Goal: Use online tool/utility: Utilize a website feature to perform a specific function

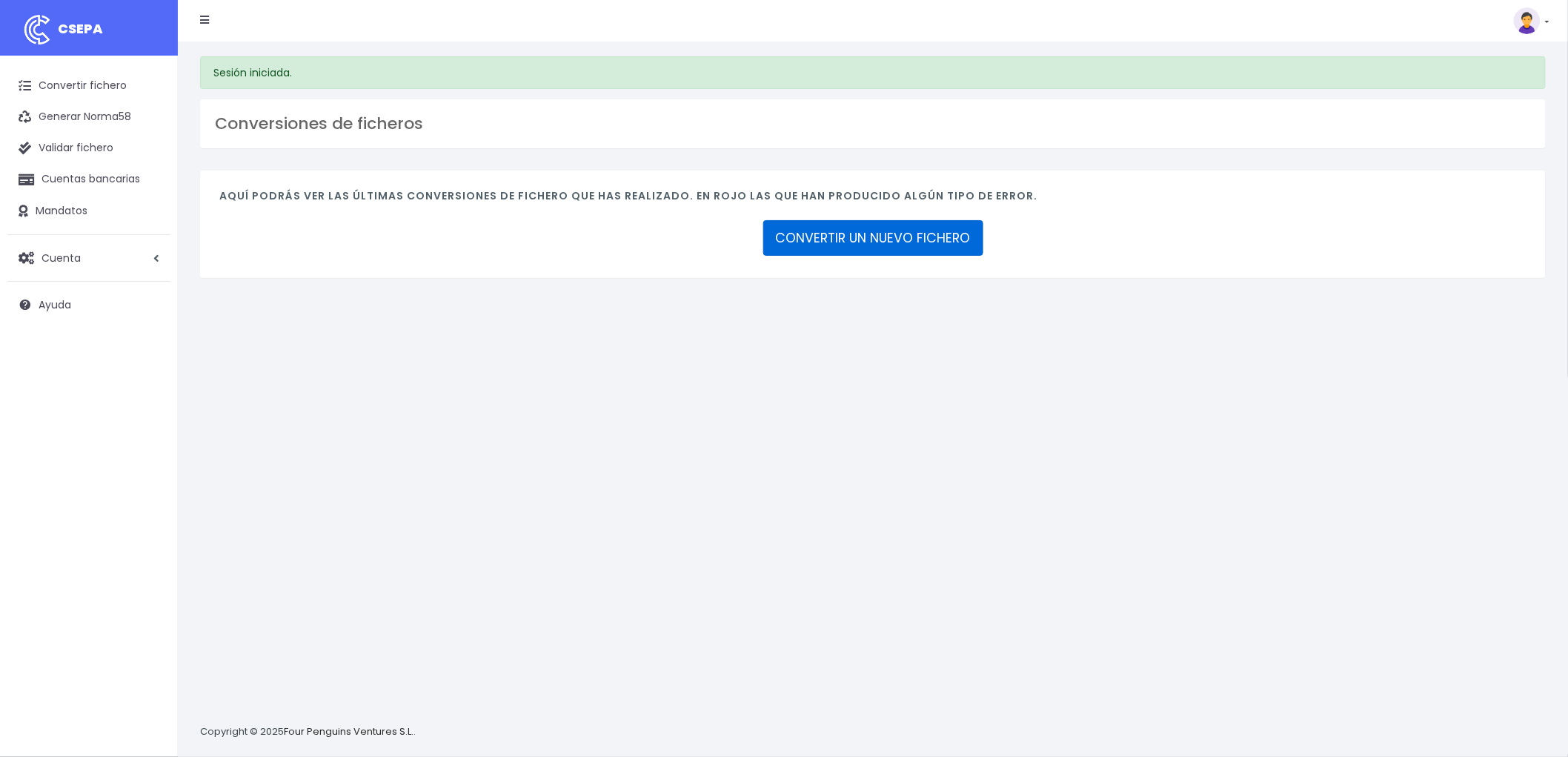
click at [922, 224] on link "CONVERTIR UN NUEVO FICHERO" at bounding box center [872, 238] width 220 height 36
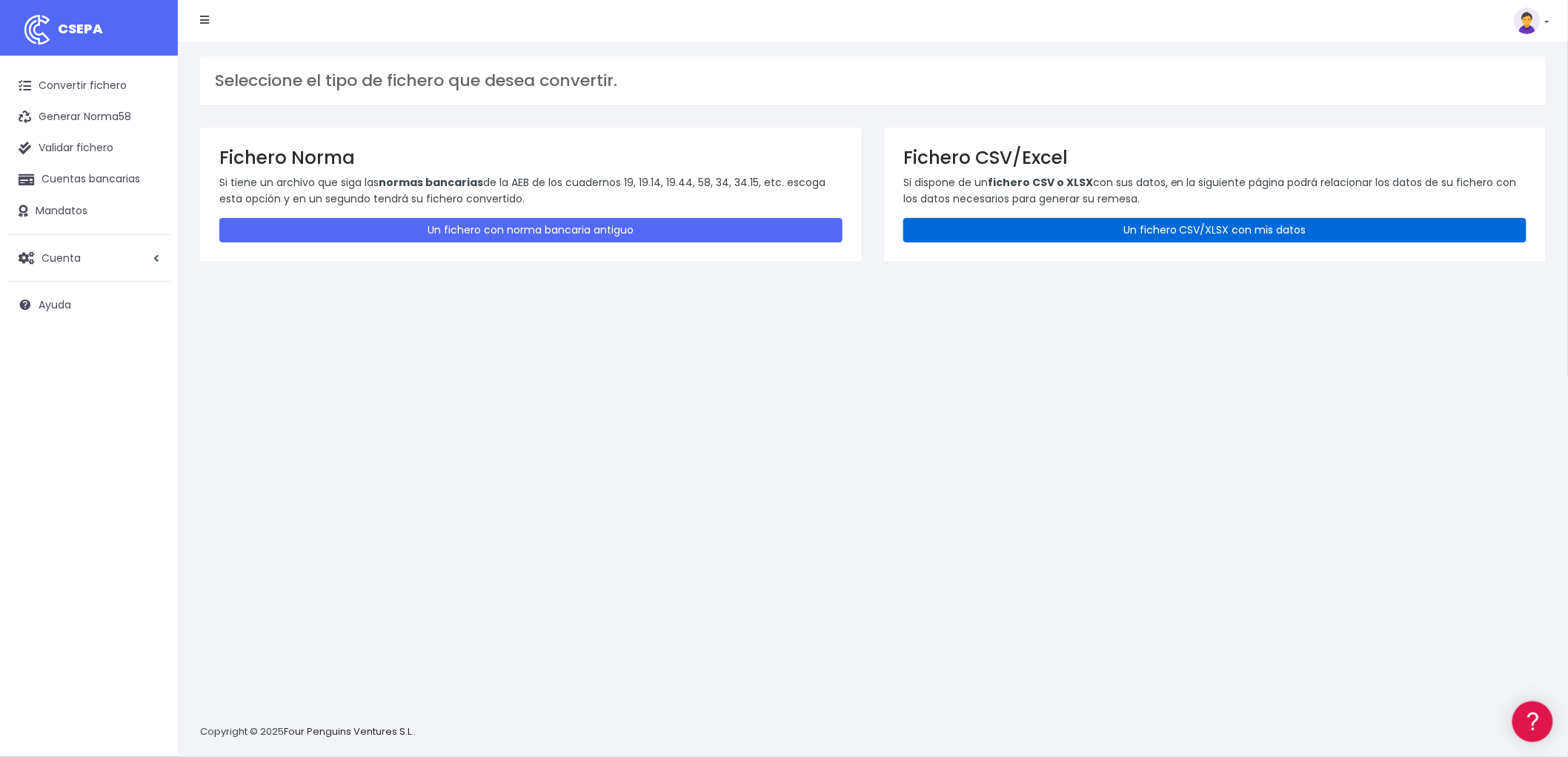
click at [1196, 232] on link "Un fichero CSV/XLSX con mis datos" at bounding box center [1214, 230] width 623 height 24
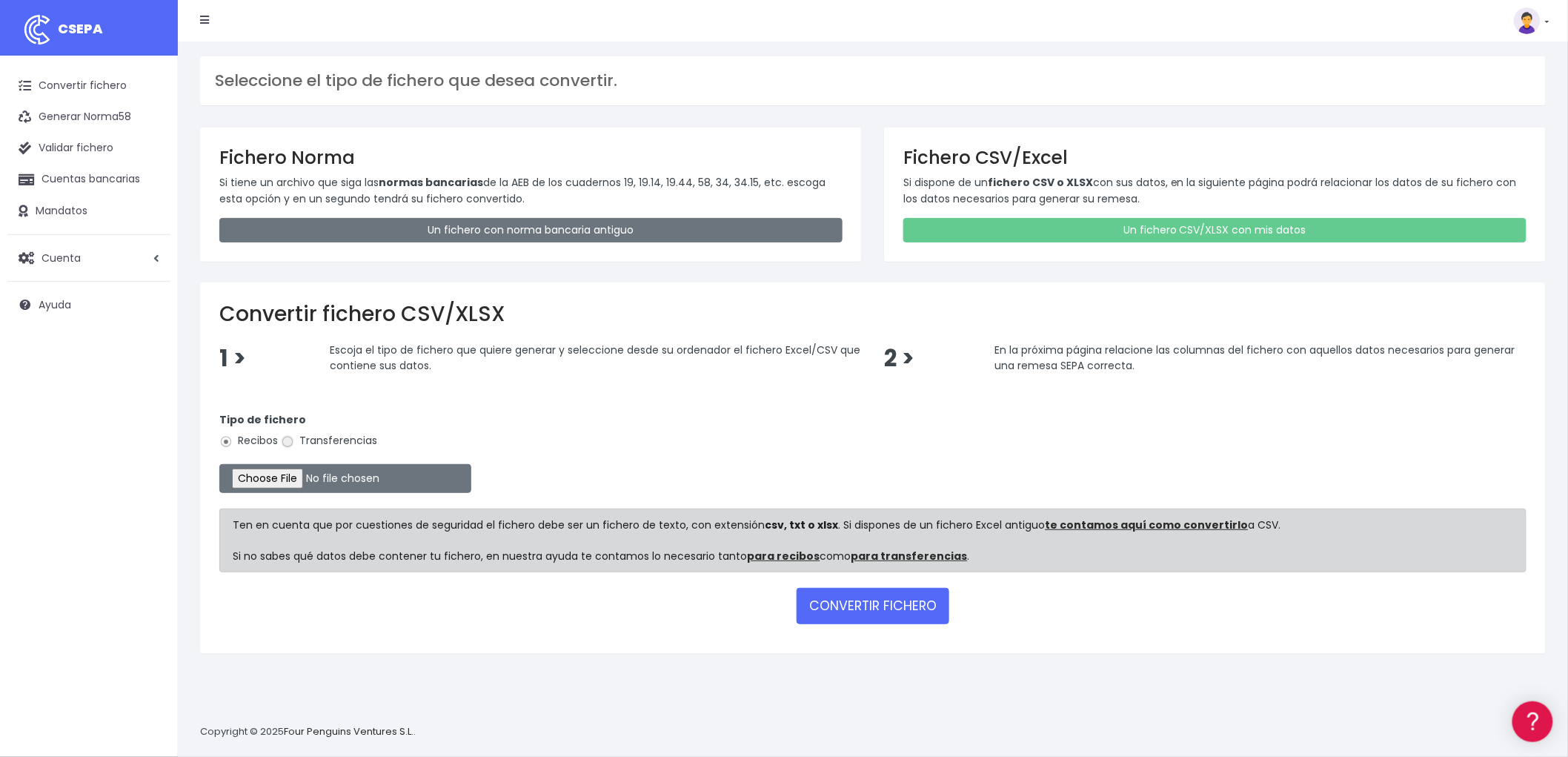
click at [284, 440] on input "Transferencias" at bounding box center [287, 442] width 13 height 13
radio input "true"
click at [273, 474] on input "file" at bounding box center [345, 479] width 252 height 29
type input "C:\fakepath\REMESA TRF ADV.csv"
click at [916, 601] on button "CONVERTIR FICHERO" at bounding box center [872, 606] width 153 height 36
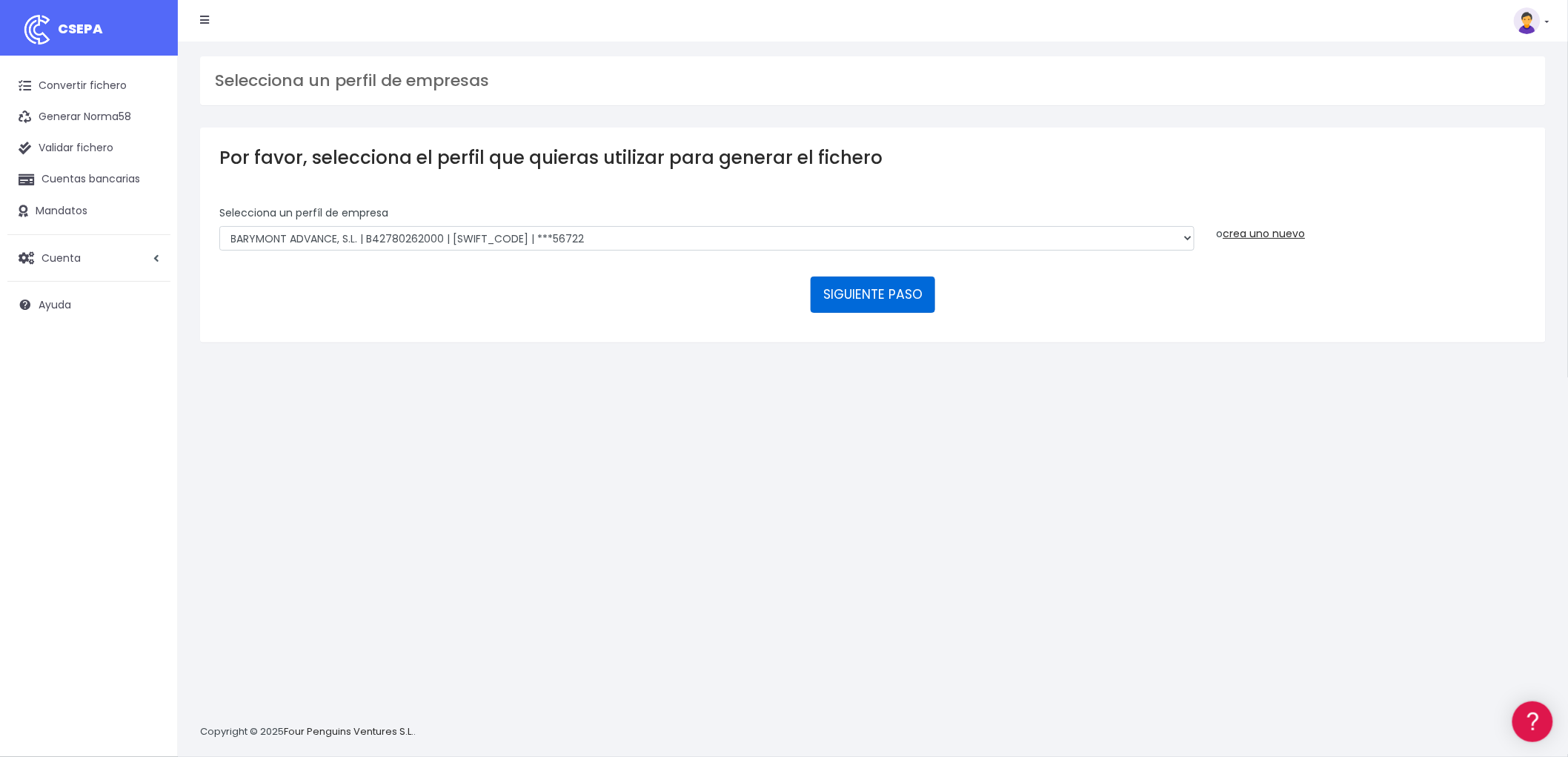
click at [870, 297] on button "SIGUIENTE PASO" at bounding box center [872, 295] width 125 height 36
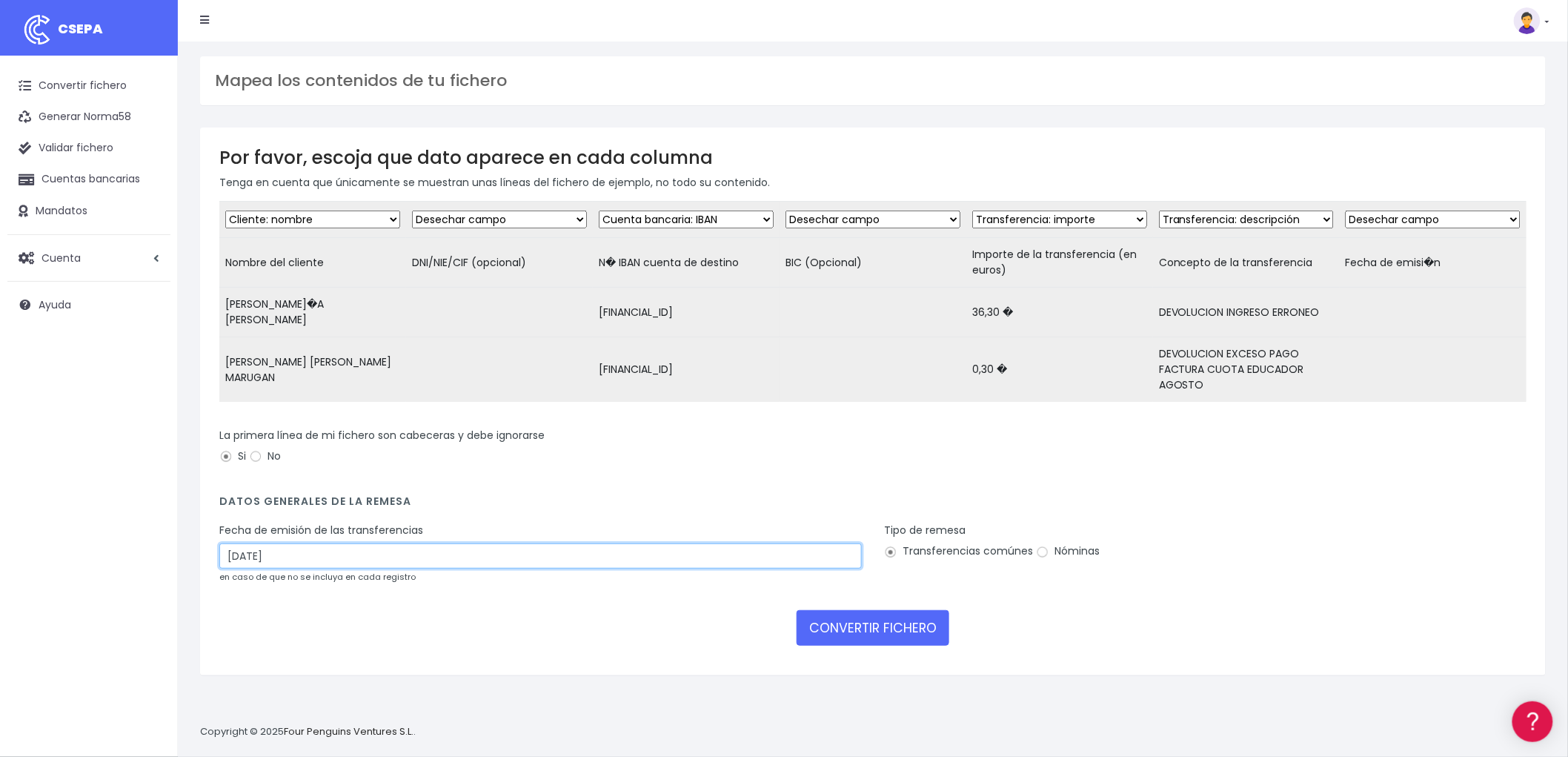
click at [308, 549] on input "05/09/2025" at bounding box center [540, 556] width 643 height 25
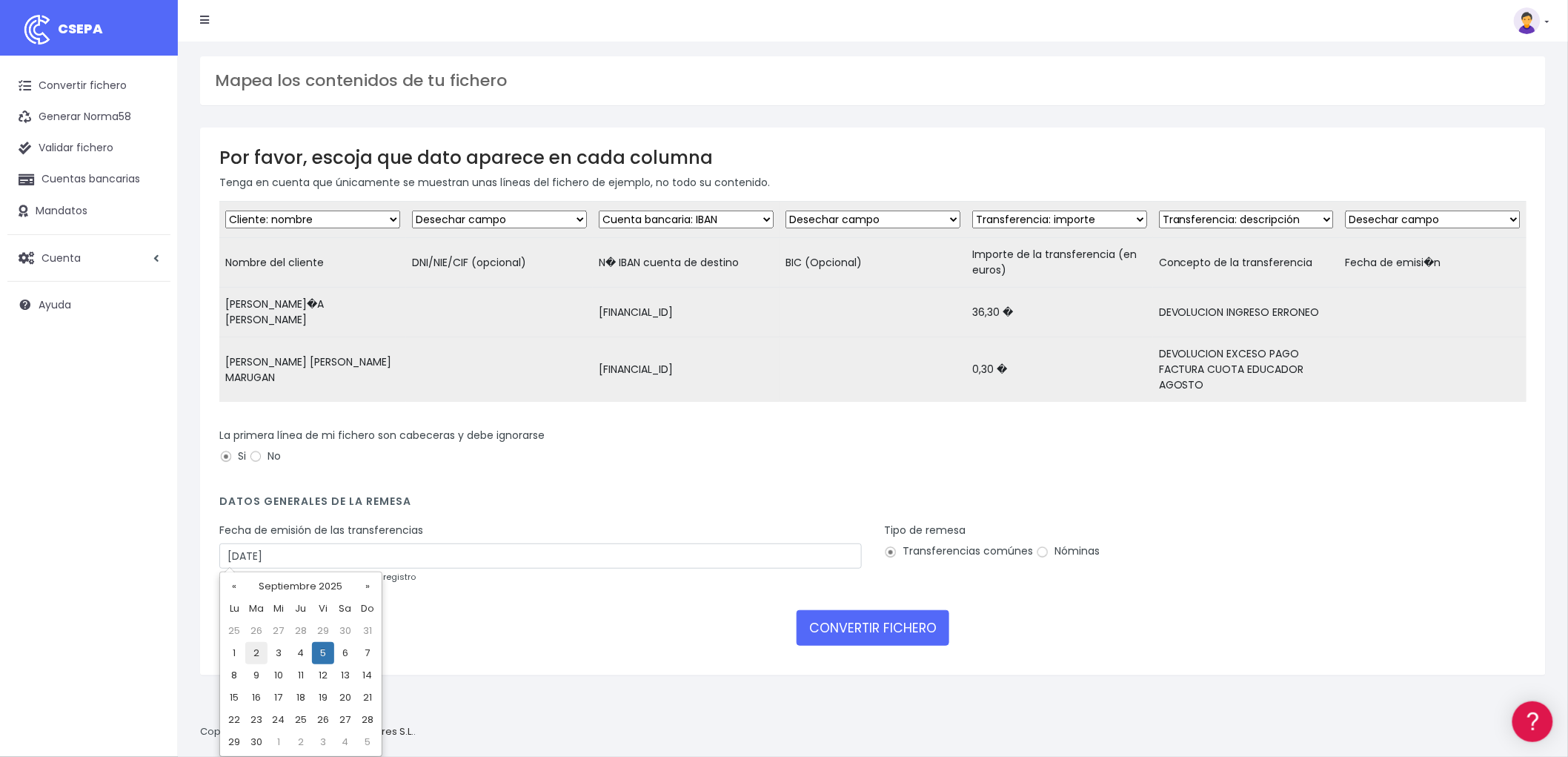
click at [250, 654] on td "2" at bounding box center [256, 653] width 22 height 22
click at [343, 550] on input "02/09/2025" at bounding box center [540, 556] width 643 height 25
click at [277, 655] on td "3" at bounding box center [278, 653] width 22 height 22
type input "03/09/2025"
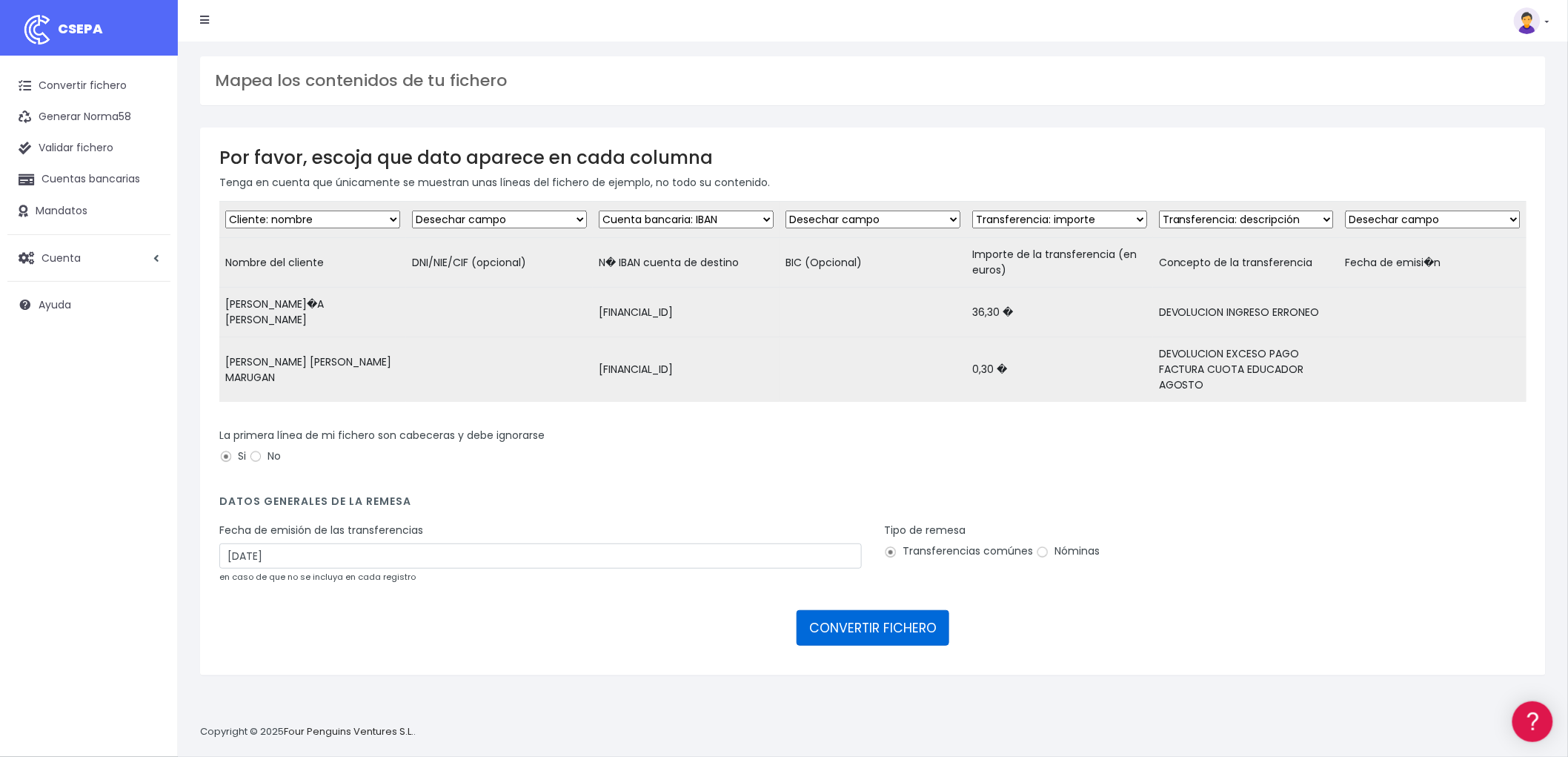
click at [874, 617] on button "CONVERTIR FICHERO" at bounding box center [872, 628] width 153 height 36
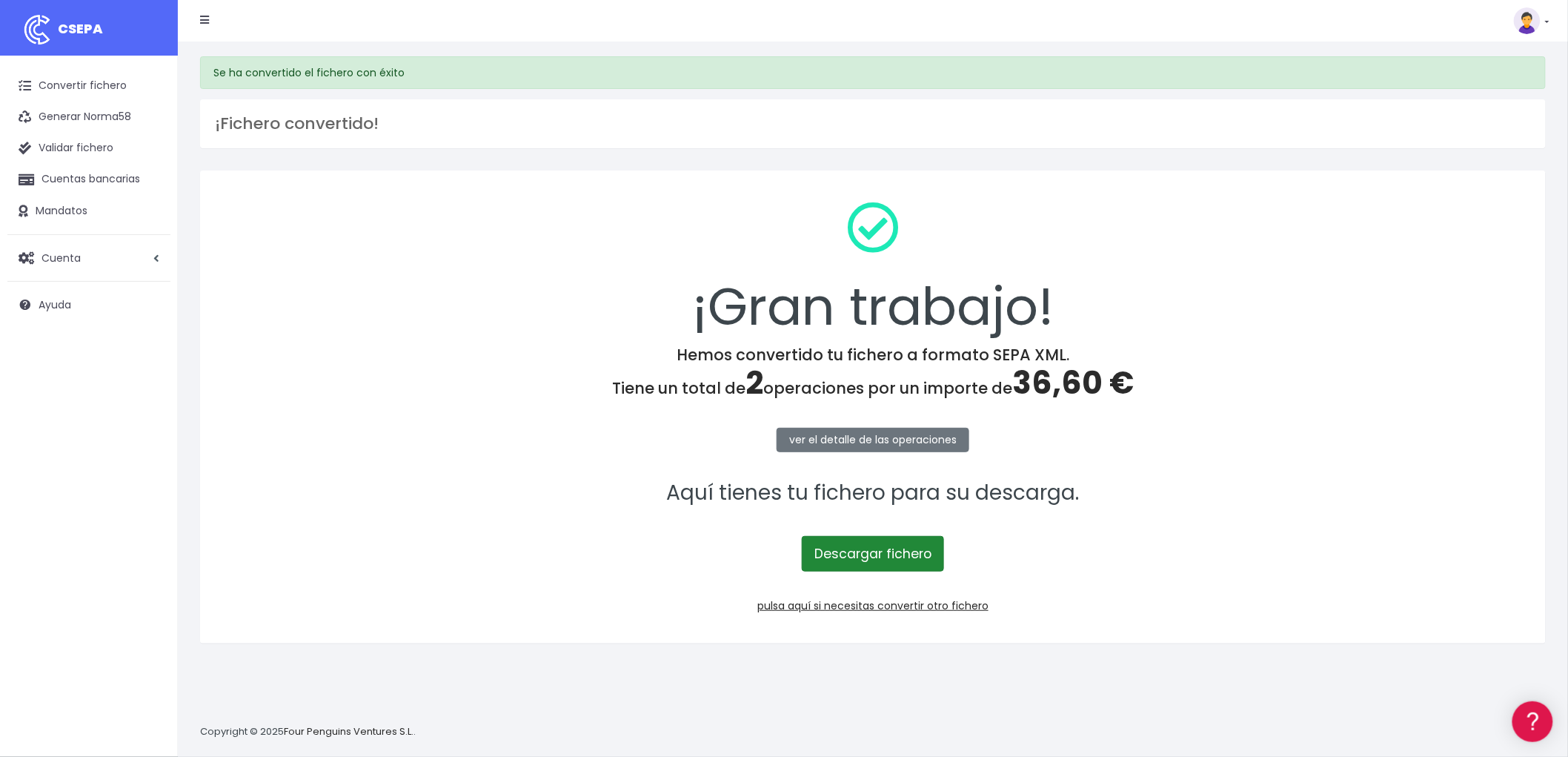
click at [872, 545] on link "Descargar fichero" at bounding box center [872, 554] width 142 height 36
click at [934, 604] on link "pulsa aquí si necesitas convertir otro fichero" at bounding box center [873, 605] width 232 height 15
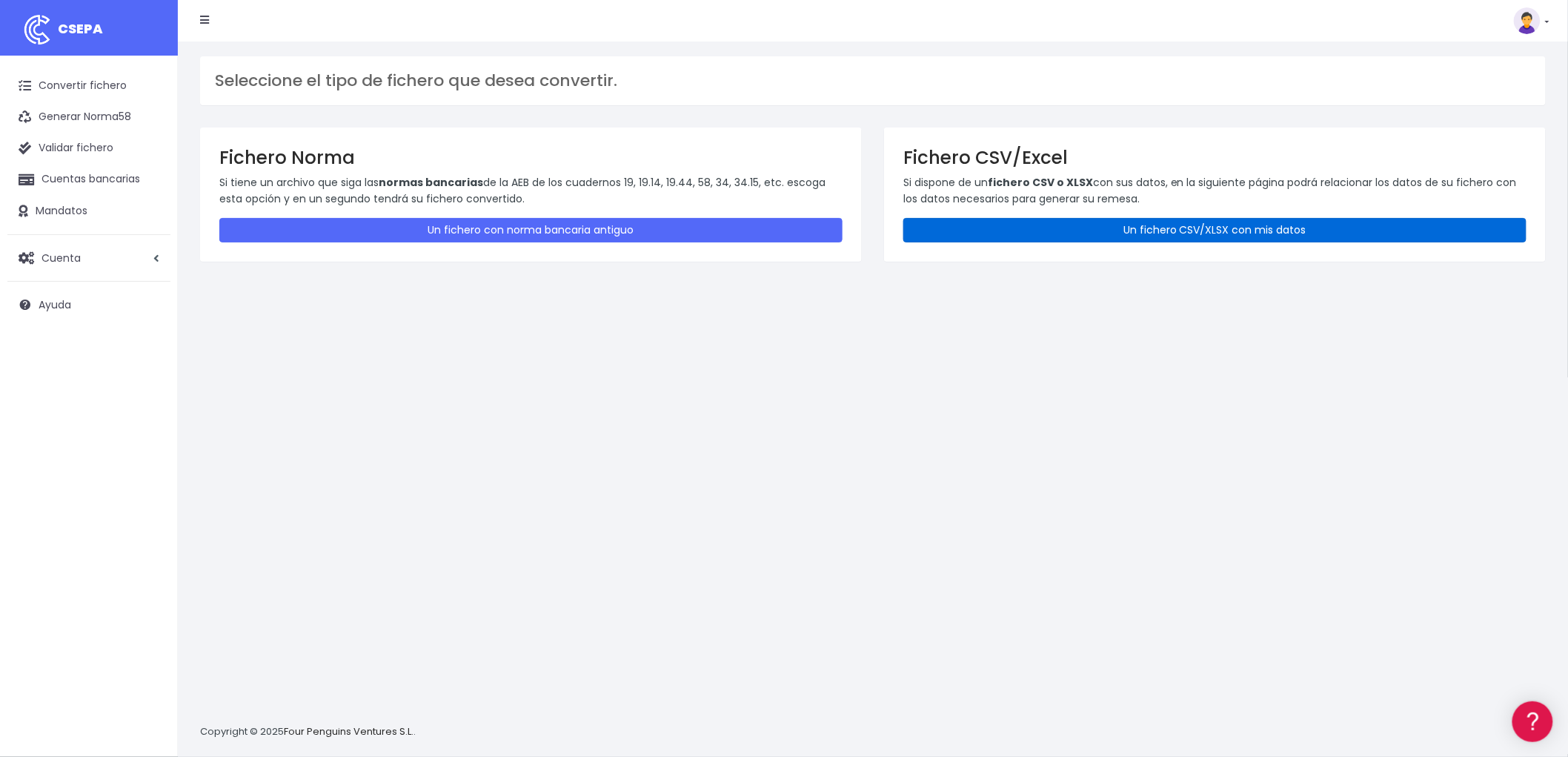
click at [1159, 231] on link "Un fichero CSV/XLSX con mis datos" at bounding box center [1214, 230] width 623 height 24
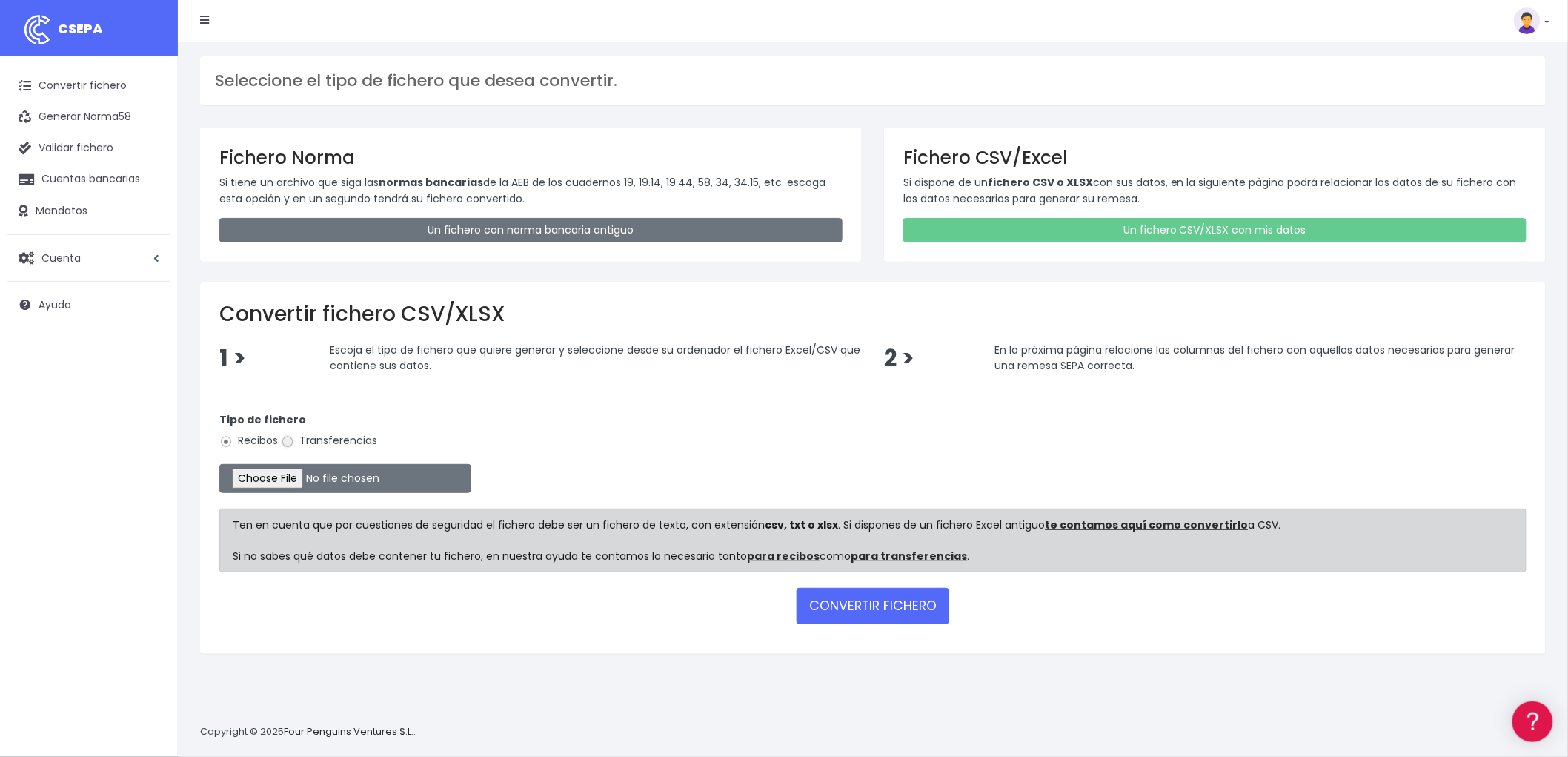
click at [291, 442] on input "Transferencias" at bounding box center [287, 442] width 13 height 13
radio input "true"
click at [278, 472] on input "file" at bounding box center [345, 479] width 252 height 29
type input "C:\fakepath\REMESA TRF BYA.csv"
click at [868, 594] on button "CONVERTIR FICHERO" at bounding box center [872, 606] width 153 height 36
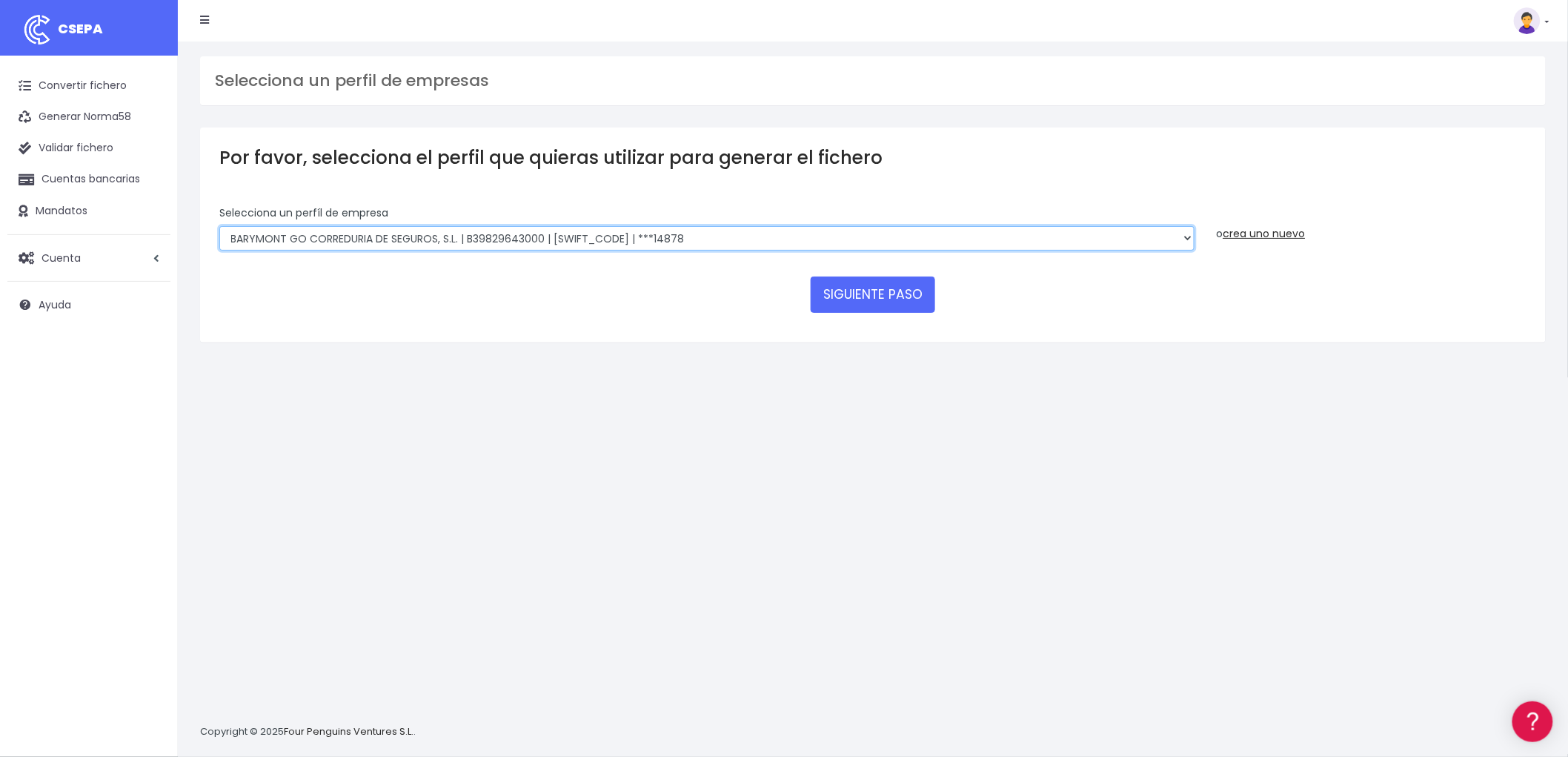
click at [1187, 241] on select "BARYMONT GO CORREDURIA DE SEGUROS, S.L. | B39829643000 | [SWIFT_CODE] | ***1487…" at bounding box center [706, 239] width 975 height 25
select select "1549"
click at [219, 226] on select "BARYMONT GO CORREDURIA DE SEGUROS, S.L. | B39829643000 | [SWIFT_CODE] | ***1487…" at bounding box center [706, 239] width 975 height 25
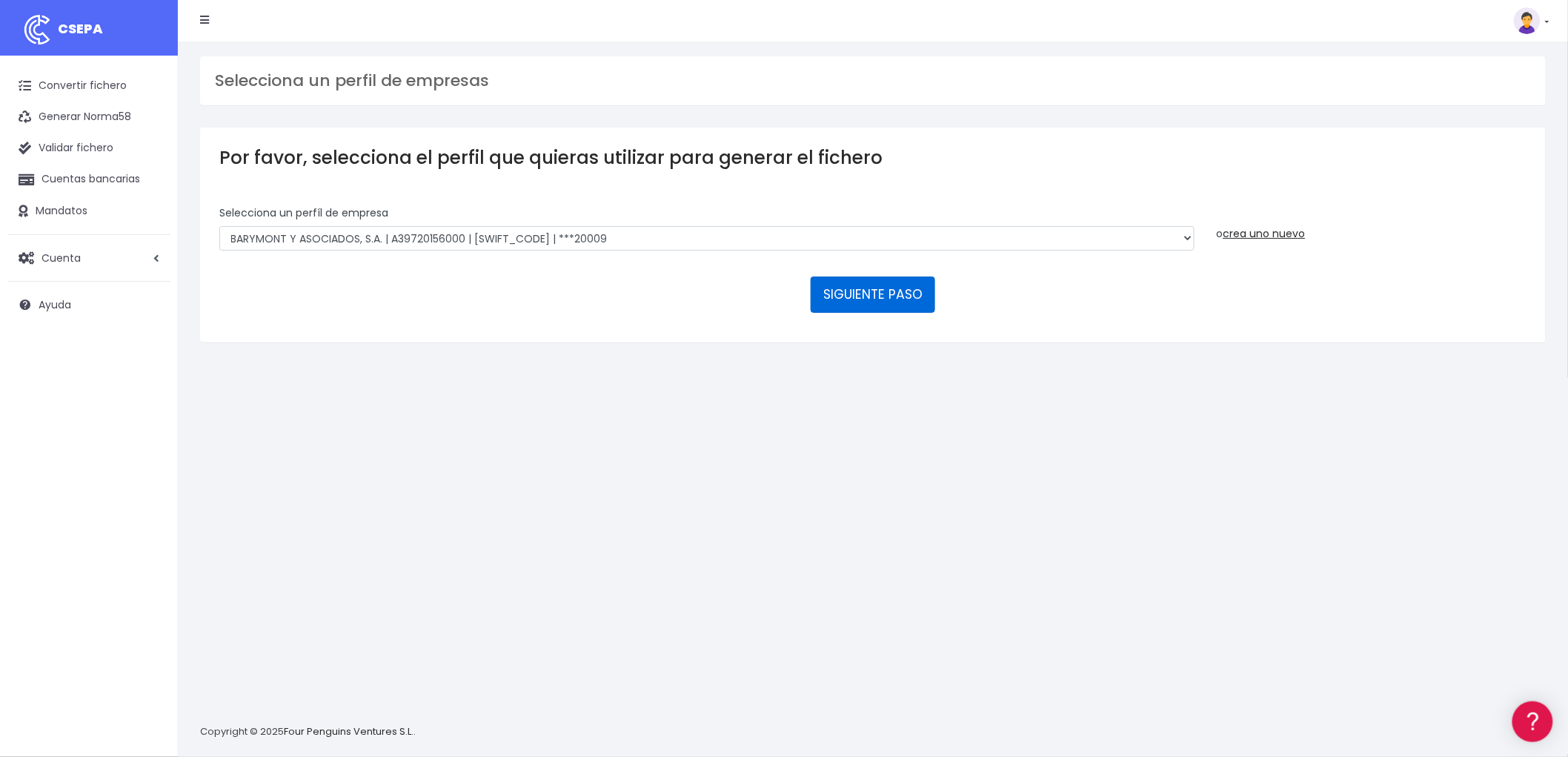
click at [858, 291] on button "SIGUIENTE PASO" at bounding box center [872, 295] width 125 height 36
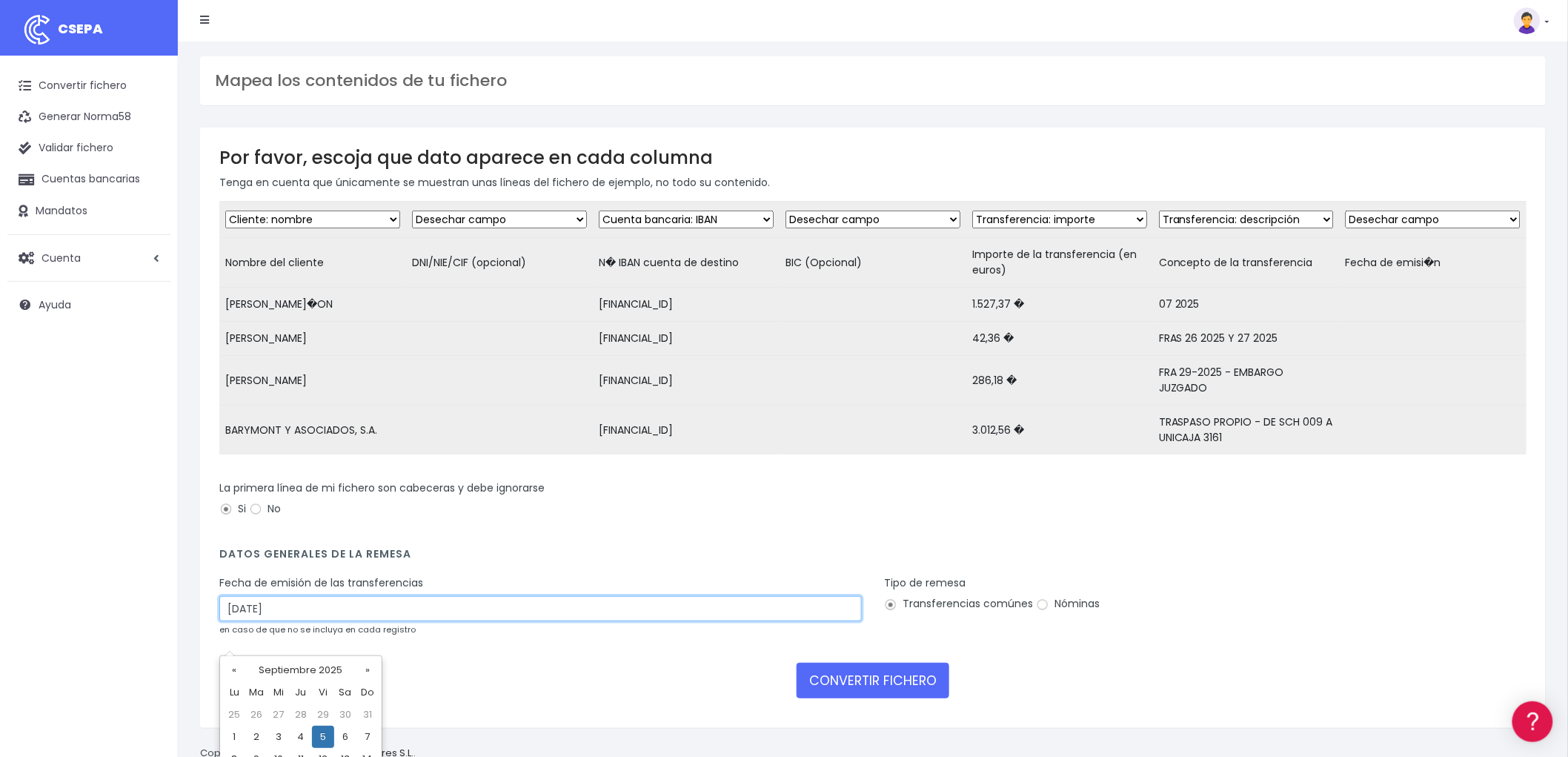
click at [311, 621] on input "05/09/2025" at bounding box center [540, 609] width 643 height 25
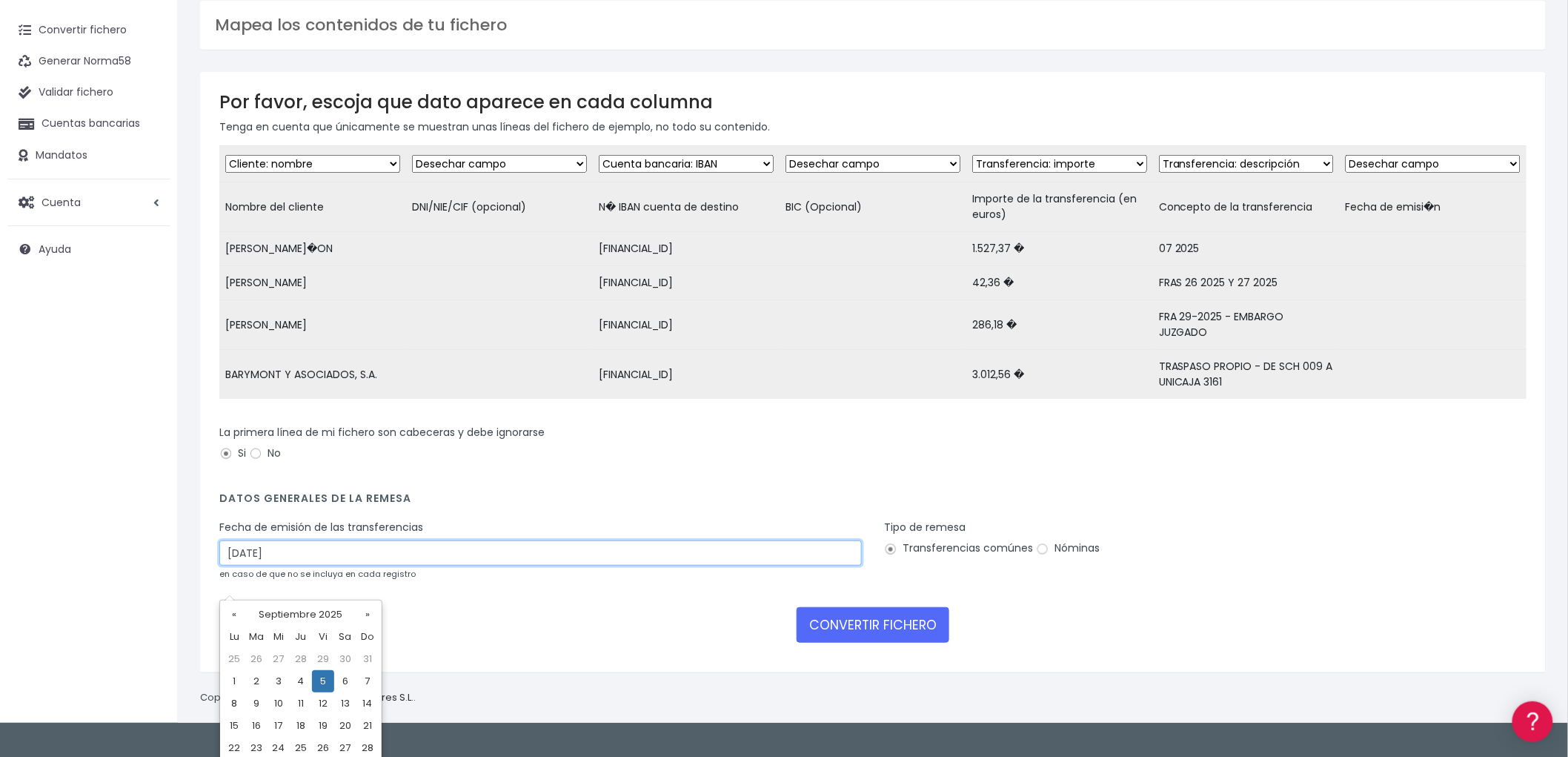
scroll to position [84, 0]
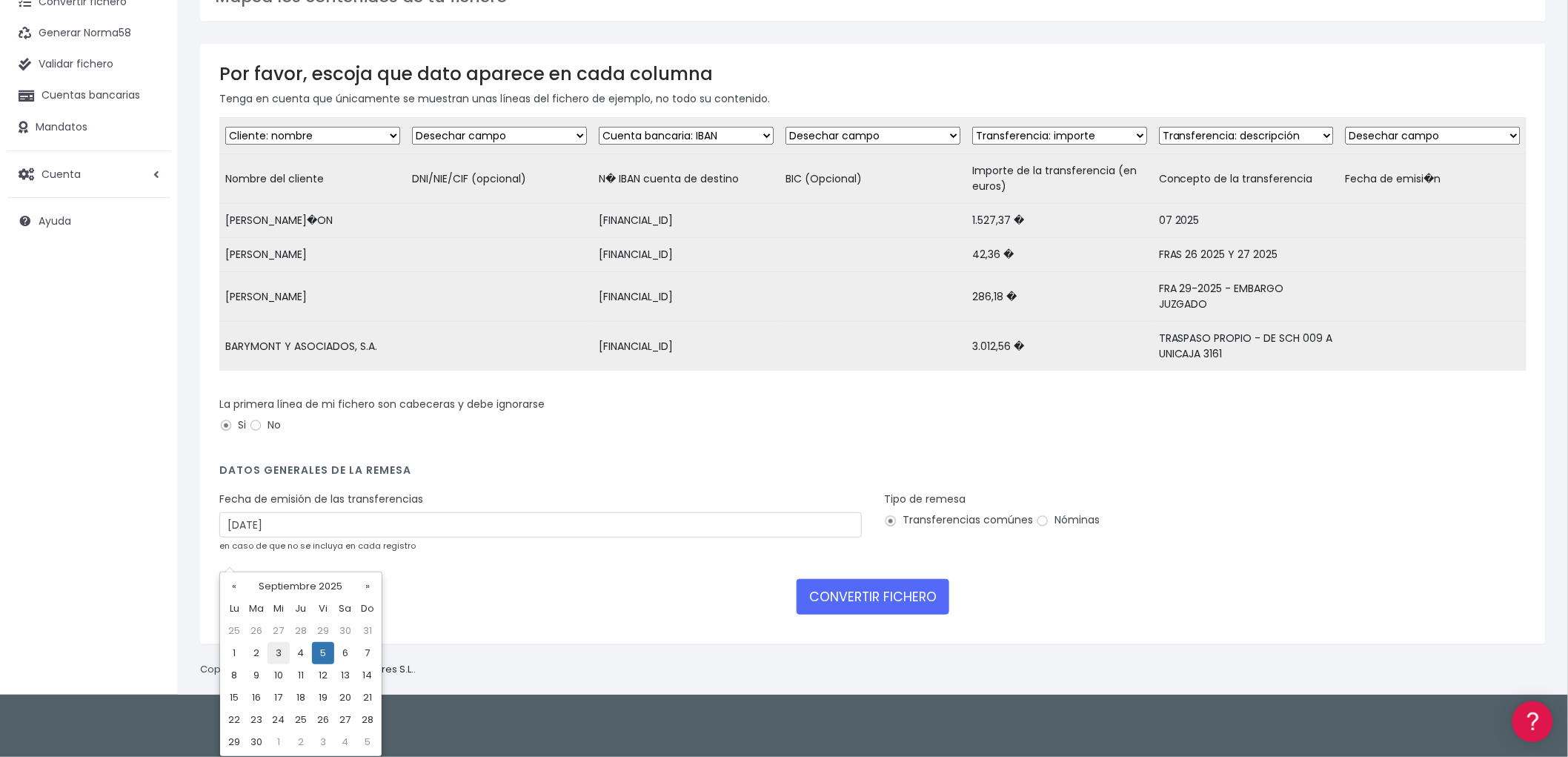
click at [279, 647] on td "3" at bounding box center [278, 653] width 22 height 22
type input "03/09/2025"
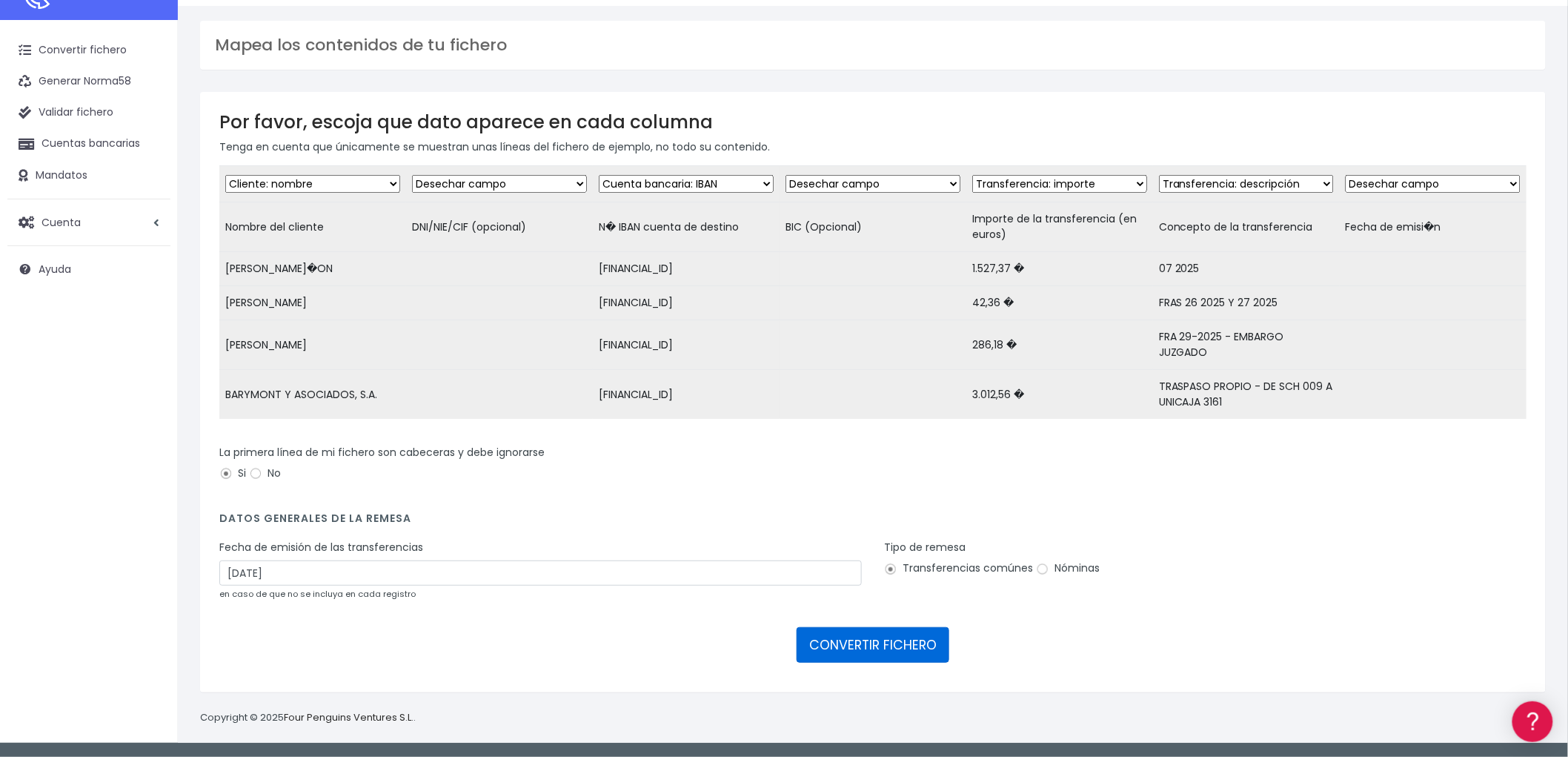
click at [870, 647] on button "CONVERTIR FICHERO" at bounding box center [872, 645] width 153 height 36
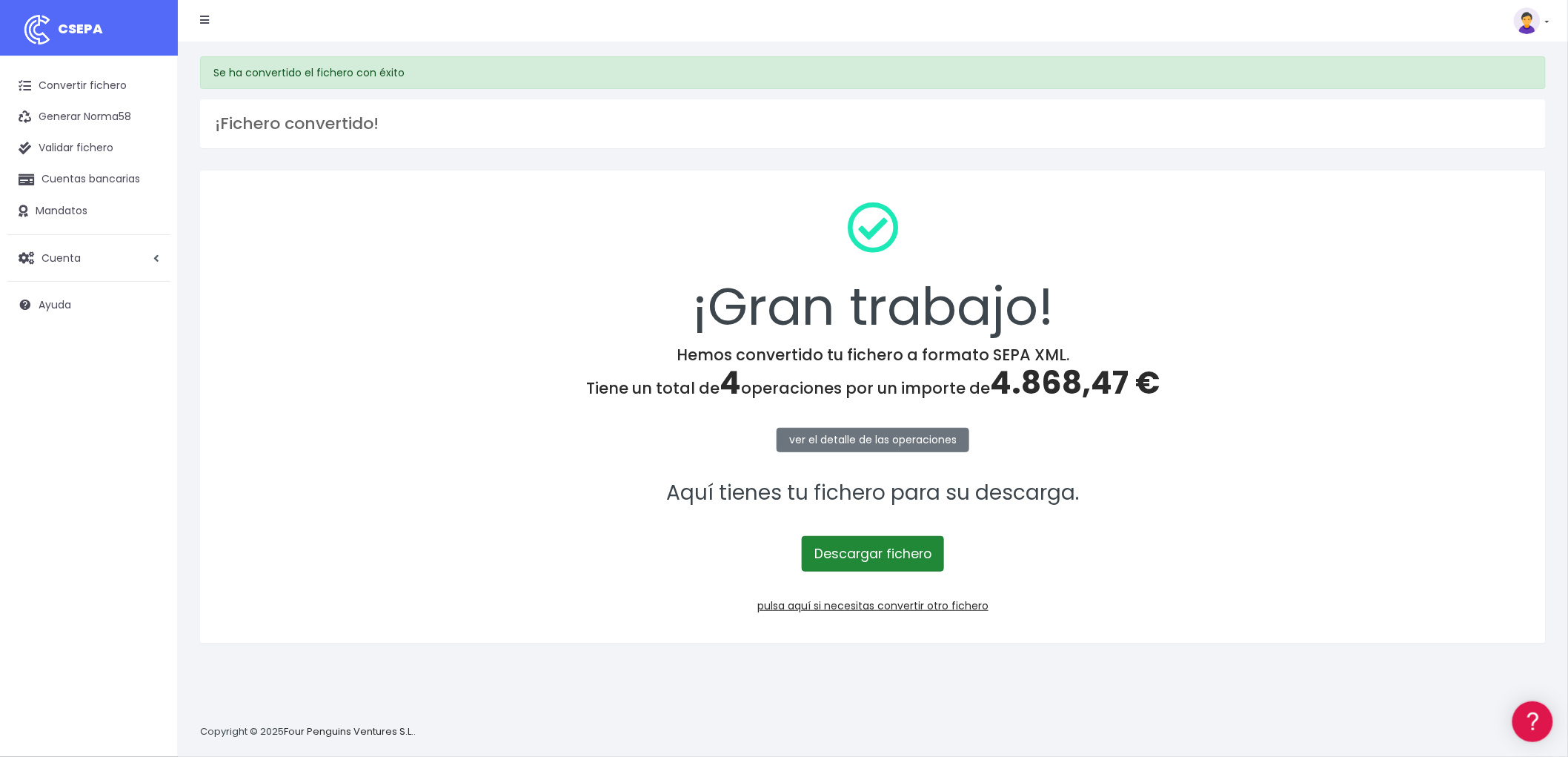
click at [871, 547] on link "Descargar fichero" at bounding box center [872, 554] width 142 height 36
